Goal: Information Seeking & Learning: Stay updated

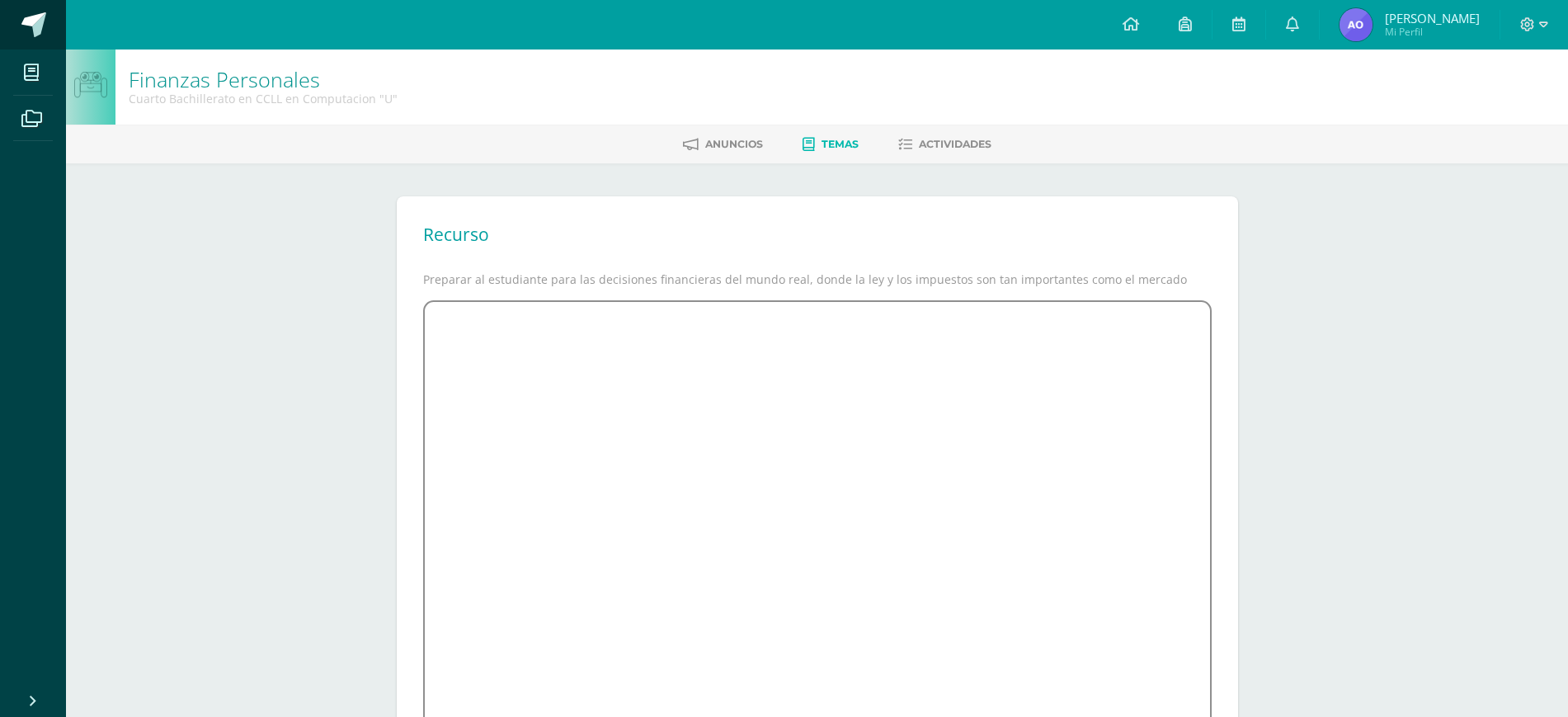
click at [14, 22] on link at bounding box center [32, 25] width 66 height 50
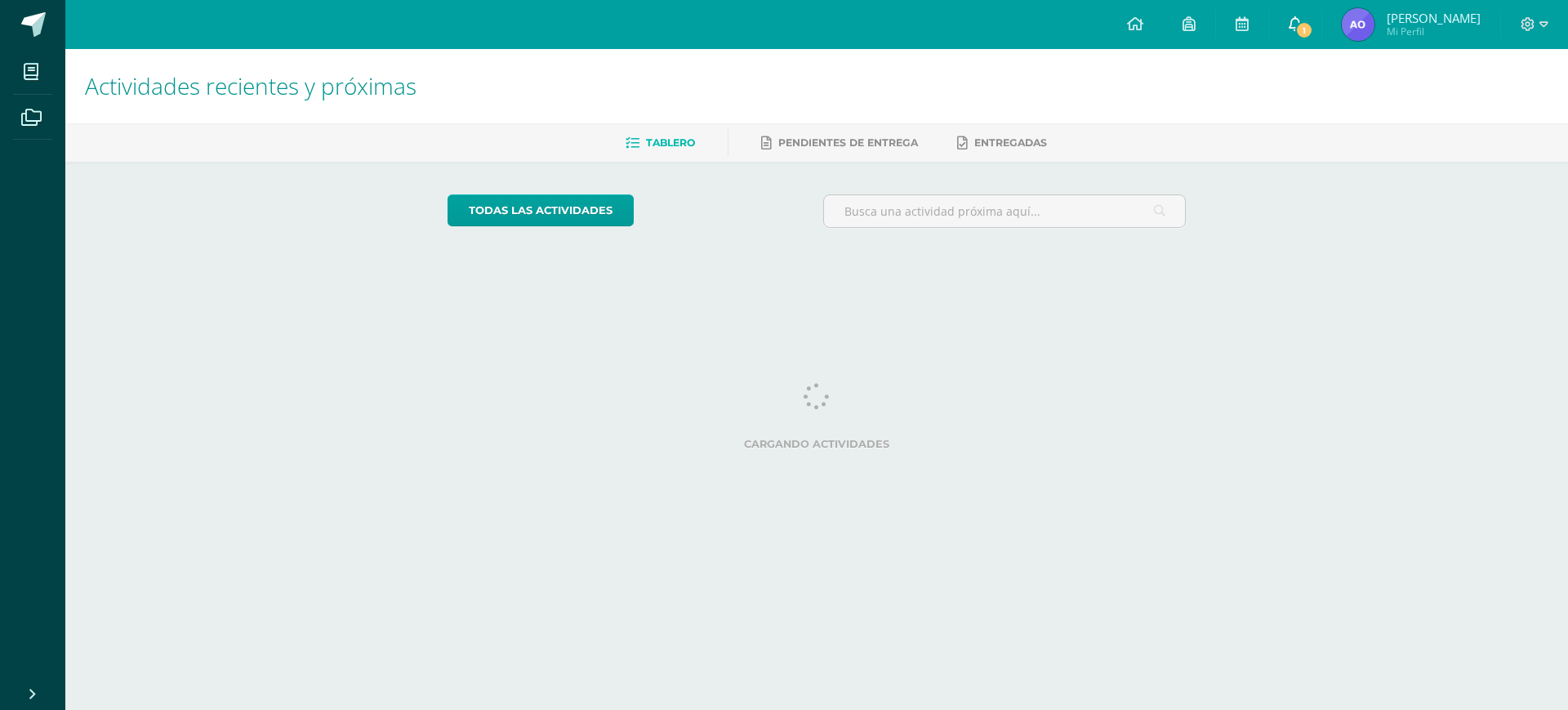
click at [1303, 35] on span "1" at bounding box center [1304, 30] width 18 height 18
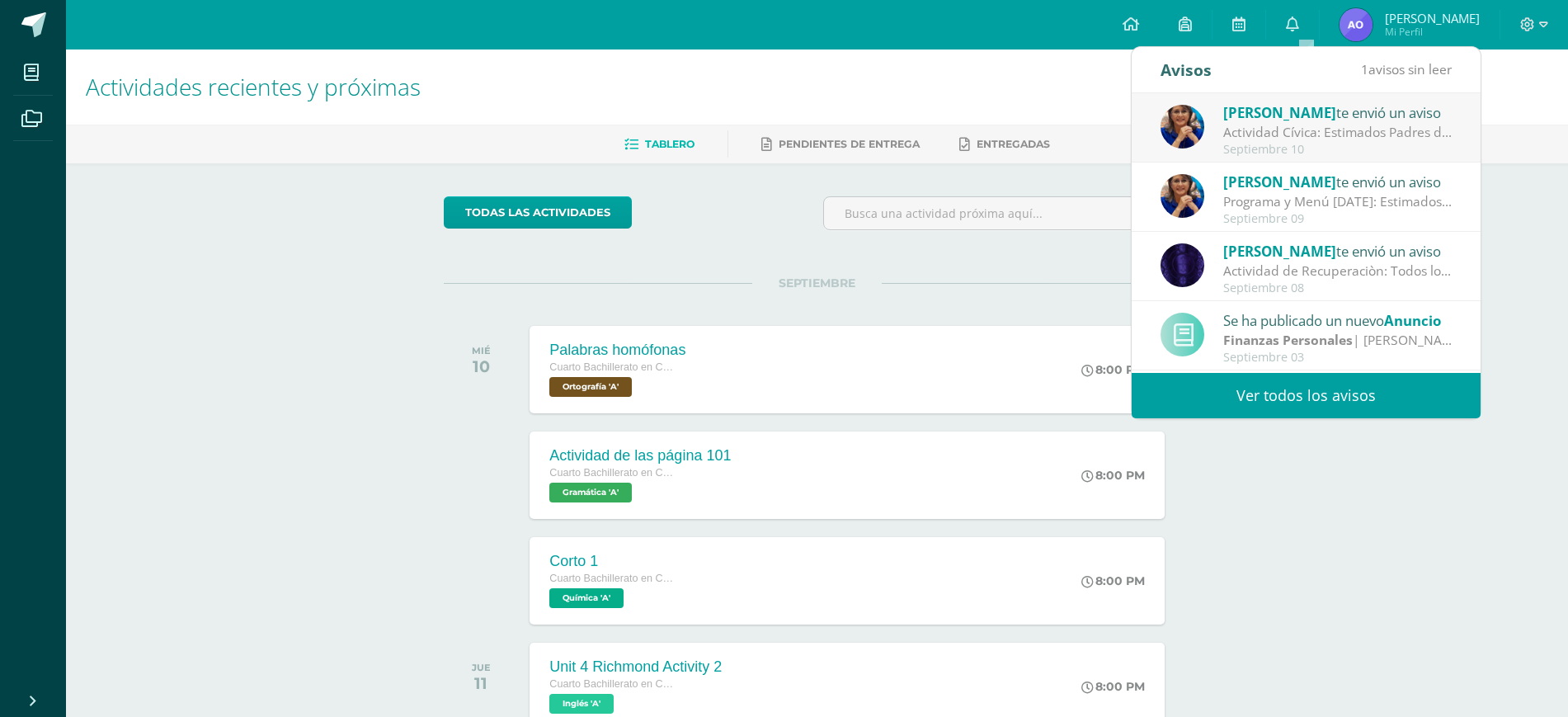
click at [1298, 120] on span "[PERSON_NAME]" at bounding box center [1279, 113] width 113 height 19
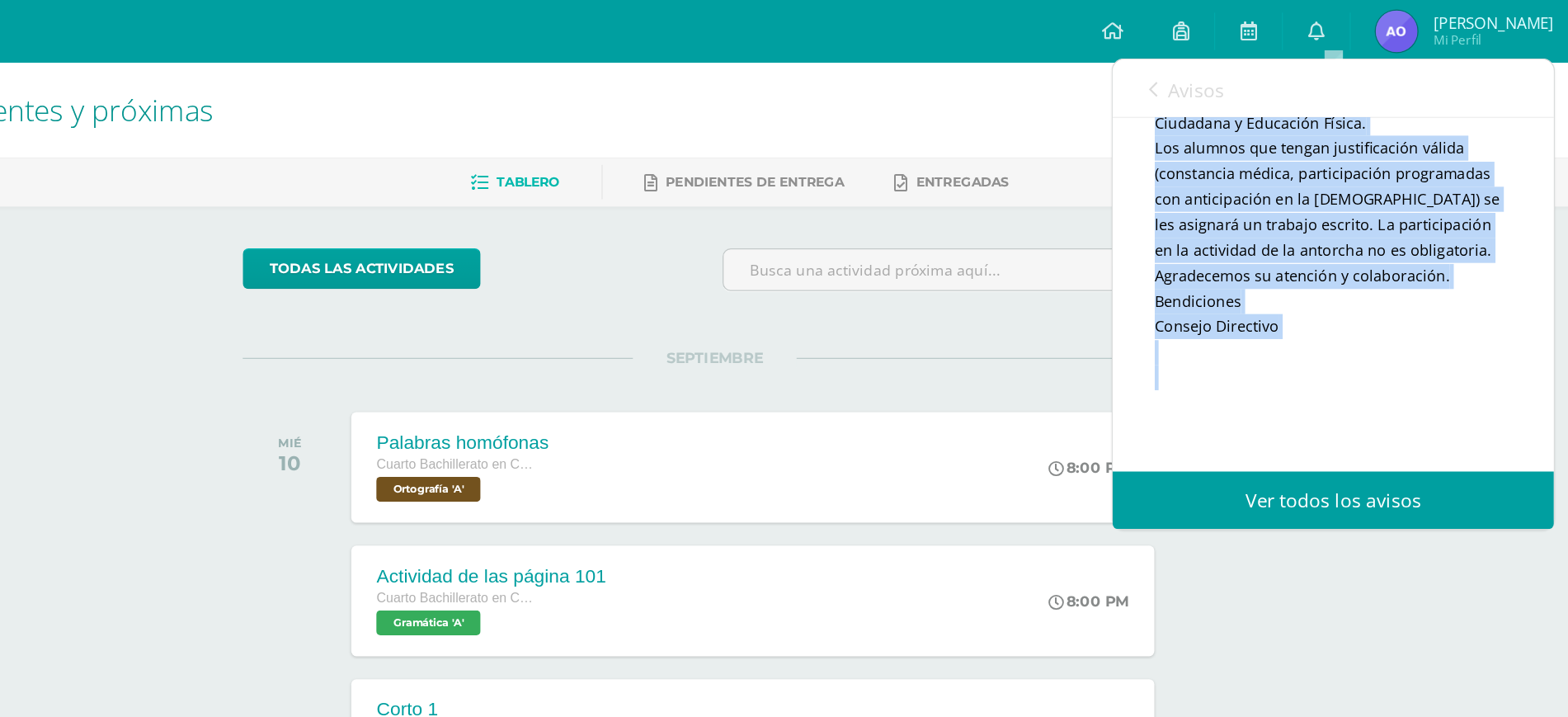
scroll to position [503, 0]
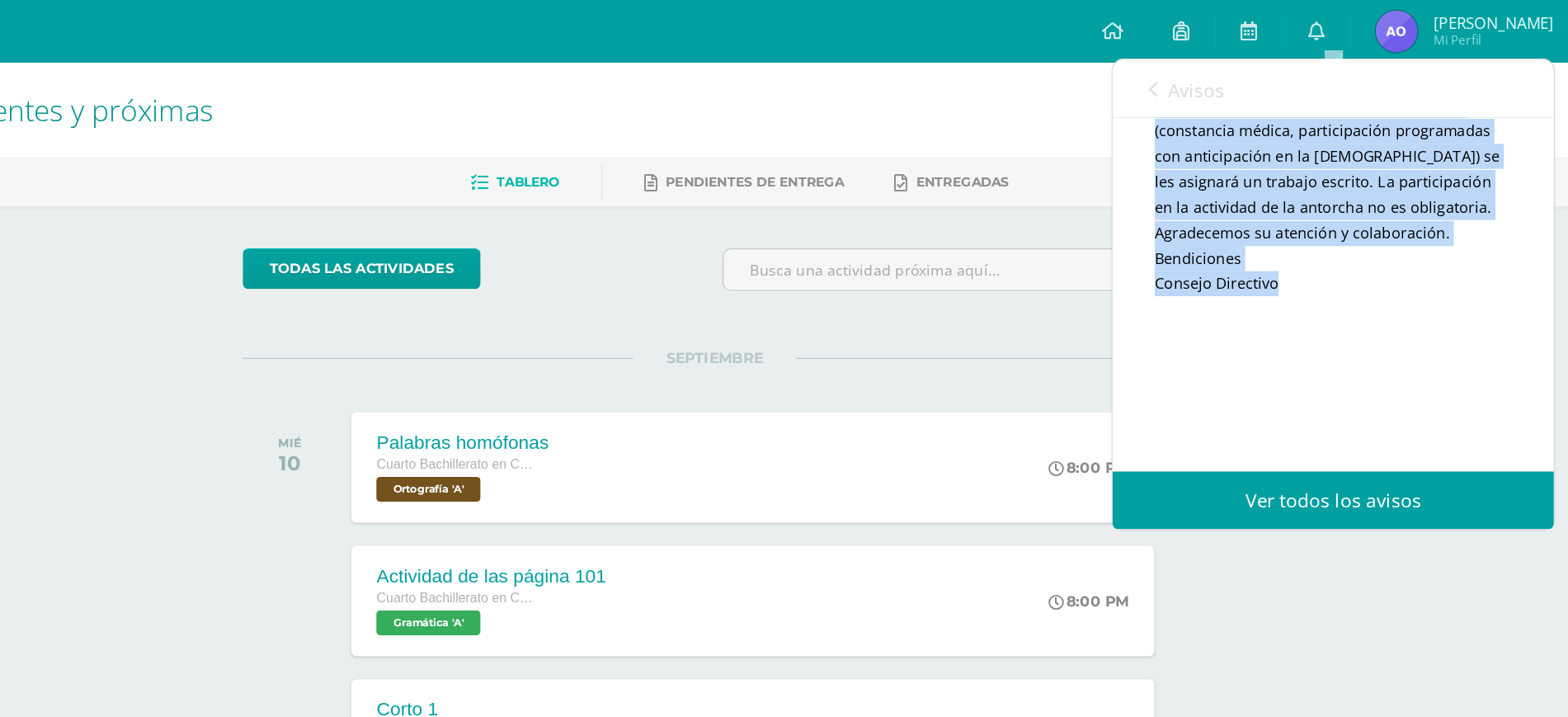
drag, startPoint x: 1161, startPoint y: 127, endPoint x: 1281, endPoint y: 211, distance: 146.5
click at [1281, 211] on div "Lucía Noriega te envió un aviso: Actividad Cívica Septiembre 10 Colegio María d…" at bounding box center [1306, 27] width 349 height 691
copy div "Estimados Padres de Familia: Deseamos que la paz y amor de la familia de Nazare…"
click at [1314, 158] on div "Estimados Padres de Familia: Deseamos que la paz y amor de la familia de Nazare…" at bounding box center [1307, 94] width 283 height 526
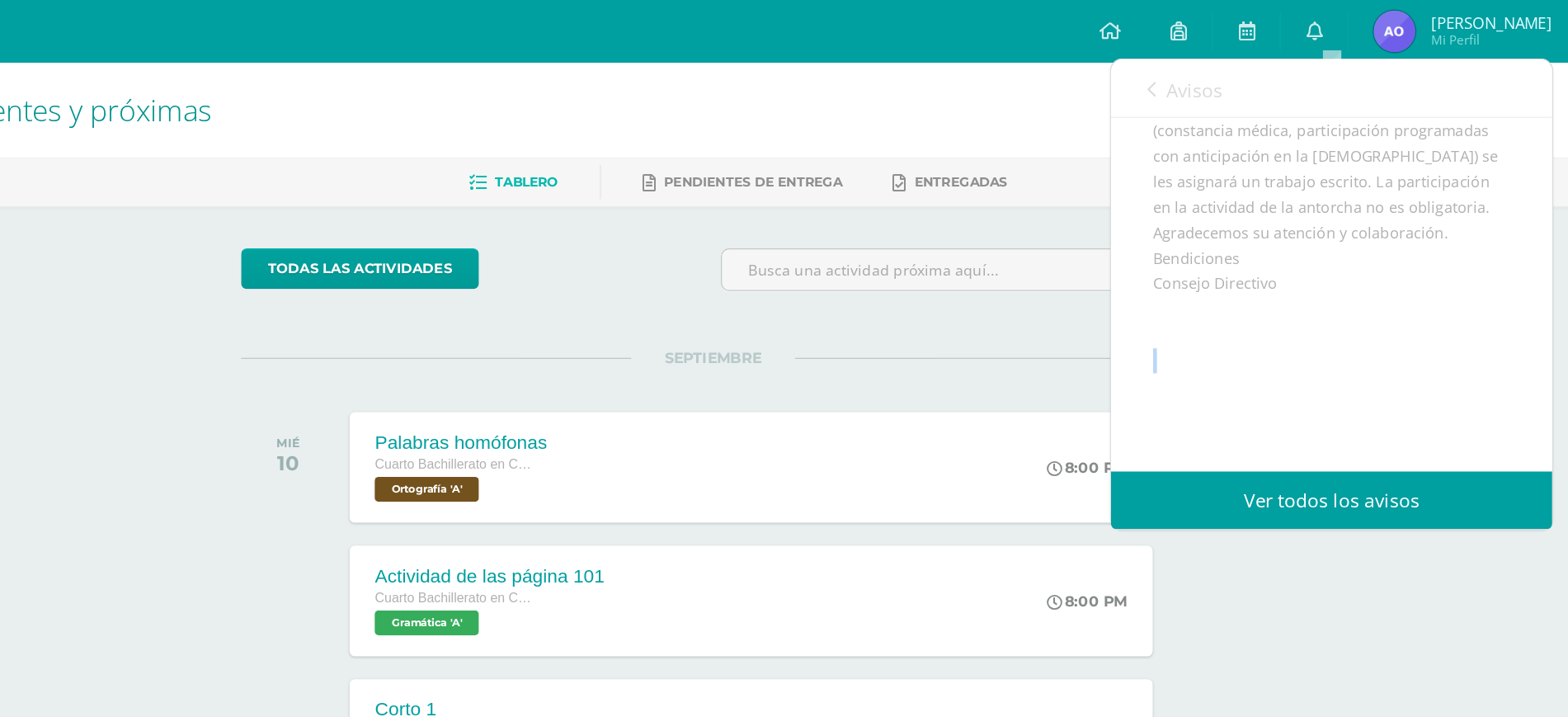
drag, startPoint x: 1462, startPoint y: 309, endPoint x: 1478, endPoint y: 289, distance: 25.6
click at [1478, 289] on div "Lucía Noriega te envió un aviso: Actividad Cívica Septiembre 10 Colegio María d…" at bounding box center [1306, 233] width 349 height 280
click at [1281, 307] on div "Estimados Padres de Familia: Deseamos que la paz y amor de la familia de Nazare…" at bounding box center [1307, 109] width 283 height 526
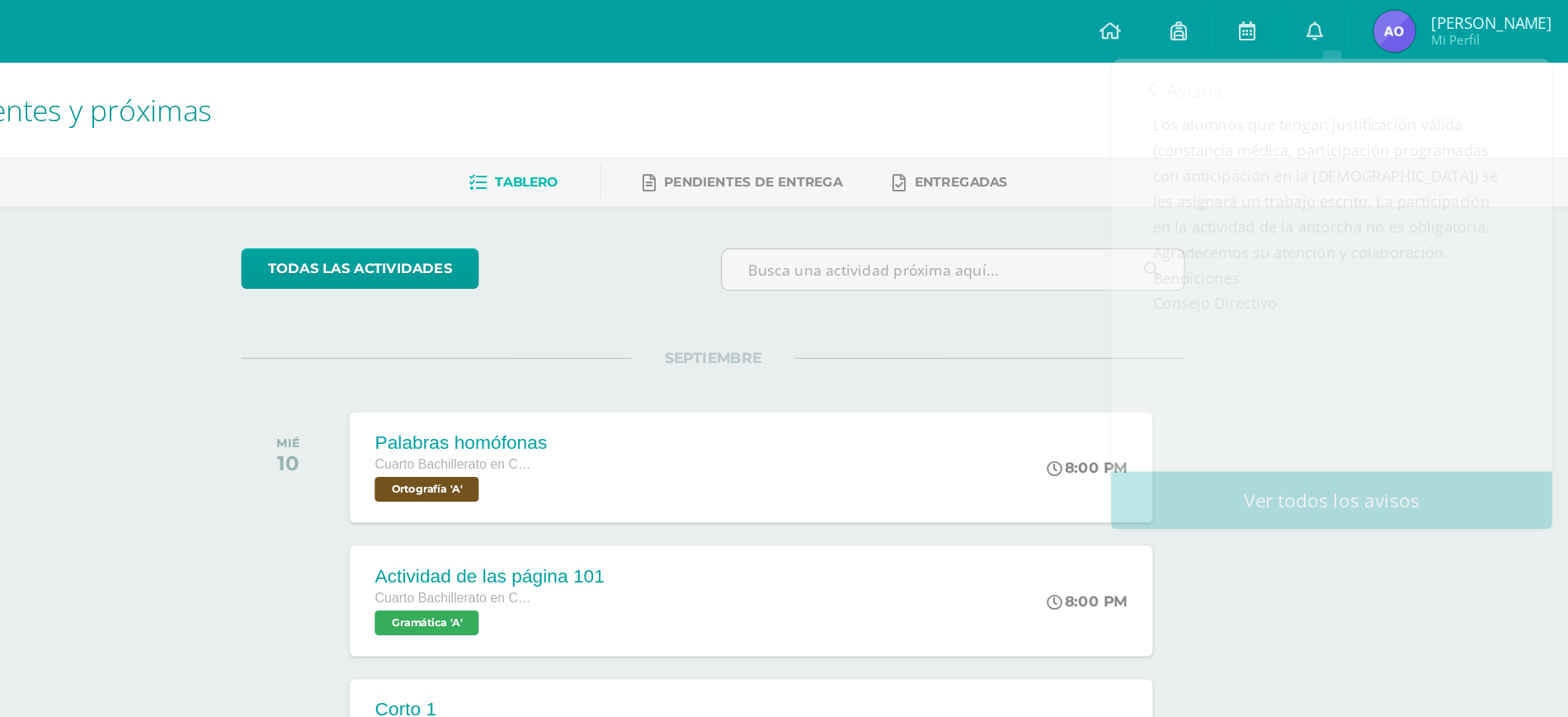
click at [1114, 289] on div "todas las Actividades No tienes actividades Échale un vistazo a los demás perío…" at bounding box center [817, 603] width 813 height 882
